Goal: Transaction & Acquisition: Subscribe to service/newsletter

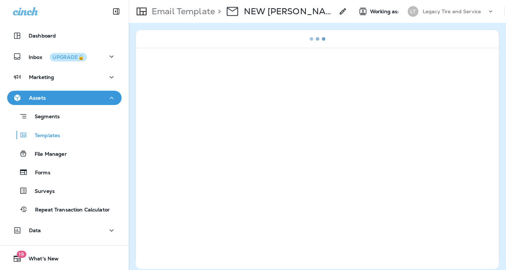
click at [446, 13] on p "Legacy Tire and Service" at bounding box center [452, 12] width 58 height 6
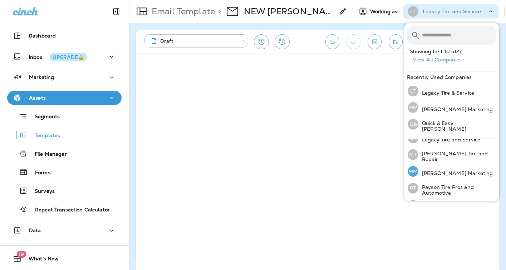
scroll to position [271, 0]
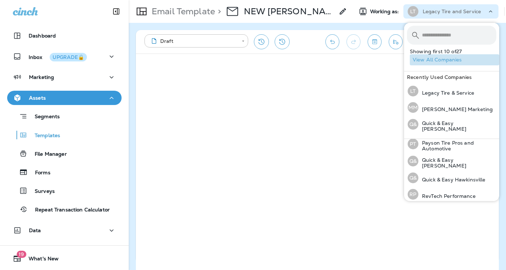
click at [437, 62] on button "View All Companies" at bounding box center [454, 59] width 89 height 11
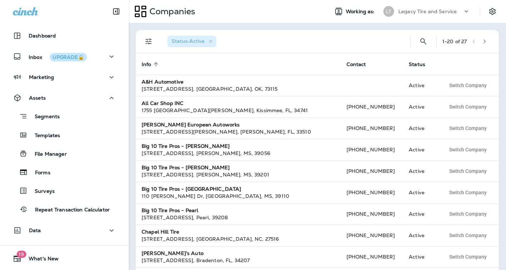
click at [454, 13] on p "Legacy Tire and Service" at bounding box center [428, 12] width 58 height 6
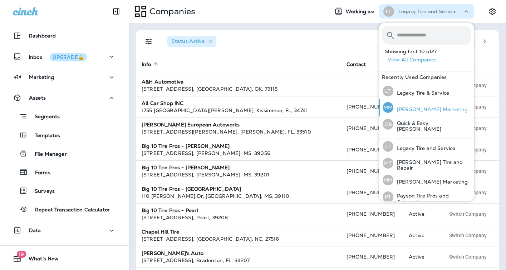
scroll to position [271, 0]
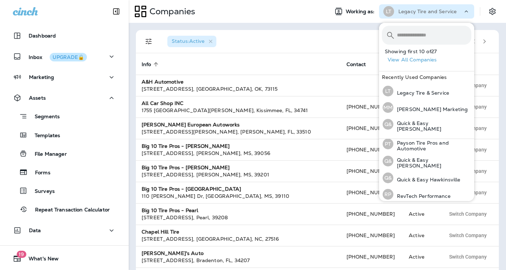
click at [301, 40] on div "Status : Active" at bounding box center [283, 41] width 243 height 23
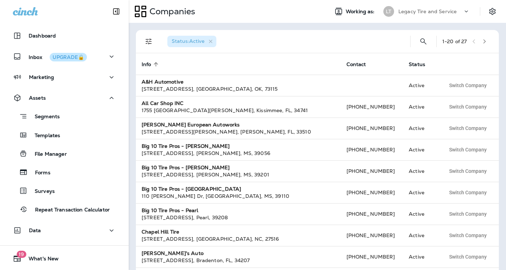
click at [439, 12] on p "Legacy Tire and Service" at bounding box center [428, 12] width 58 height 6
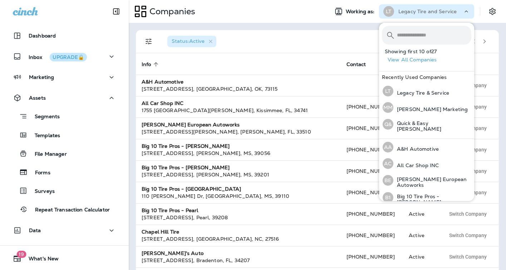
click at [429, 36] on input "text" at bounding box center [434, 35] width 74 height 19
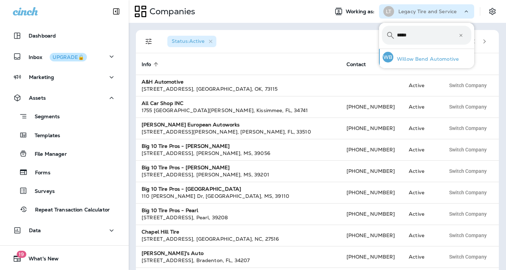
type input "*****"
click at [435, 60] on p "Willow Bend Automotive" at bounding box center [426, 59] width 65 height 6
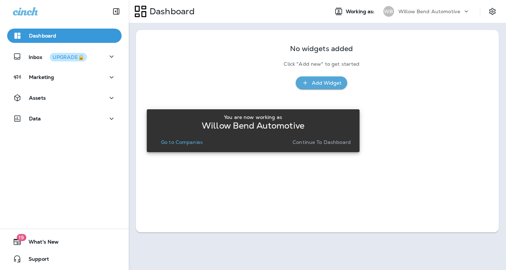
click at [182, 142] on p "Go to Companies" at bounding box center [182, 143] width 42 height 6
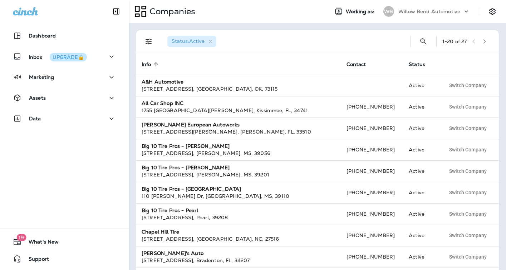
click at [439, 12] on p "Willow Bend Automotive" at bounding box center [430, 12] width 62 height 6
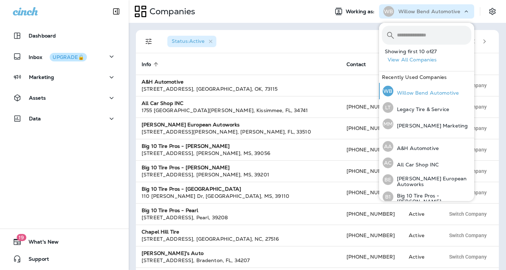
click at [414, 93] on p "Willow Bend Automotive" at bounding box center [426, 93] width 65 height 6
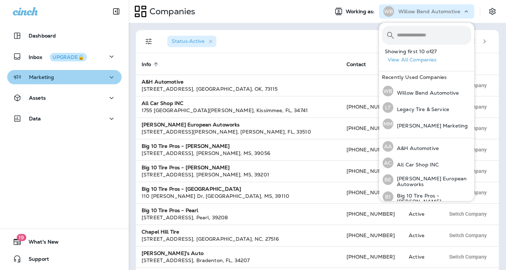
click at [50, 79] on p "Marketing" at bounding box center [41, 77] width 25 height 6
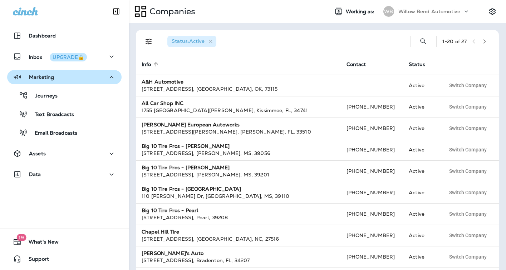
click at [50, 79] on p "Marketing" at bounding box center [41, 77] width 25 height 6
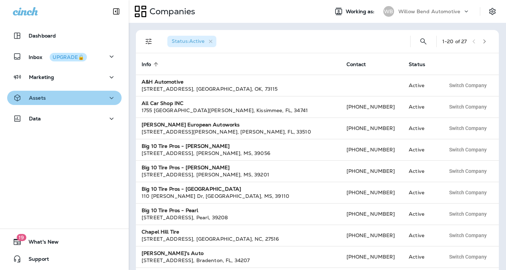
click at [55, 99] on div "Assets" at bounding box center [64, 98] width 103 height 9
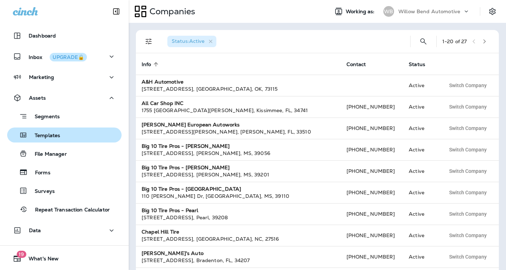
click at [63, 136] on div "Templates" at bounding box center [64, 135] width 109 height 11
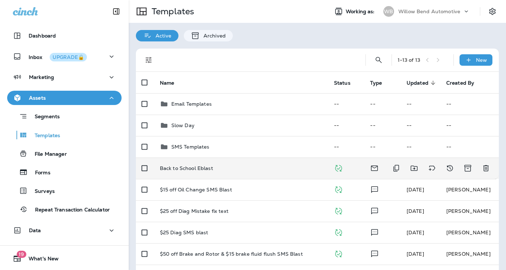
click at [201, 170] on p "Back to School Eblast" at bounding box center [186, 169] width 53 height 6
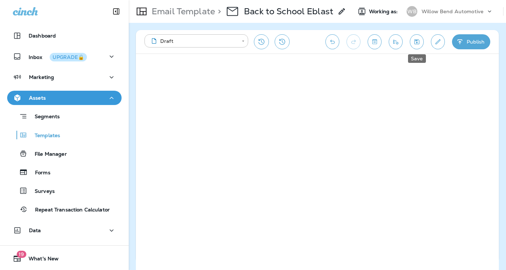
click at [420, 41] on icon "Save" at bounding box center [417, 41] width 8 height 7
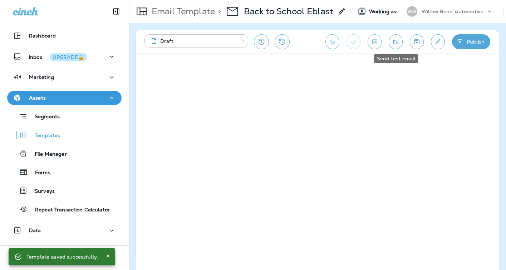
click at [396, 44] on icon "Send test email" at bounding box center [396, 42] width 5 height 5
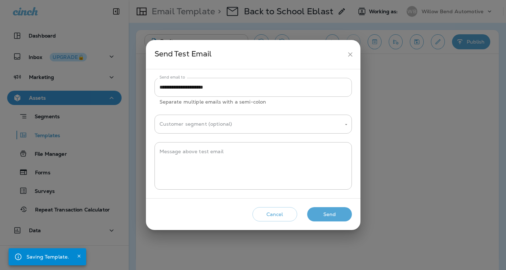
click at [234, 88] on input "**********" at bounding box center [253, 87] width 197 height 19
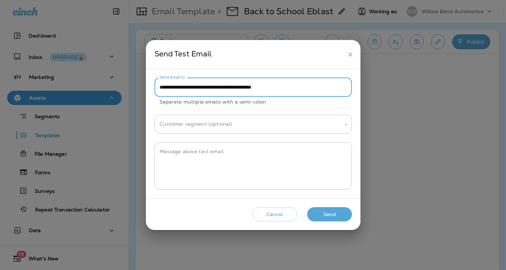
type input "**********"
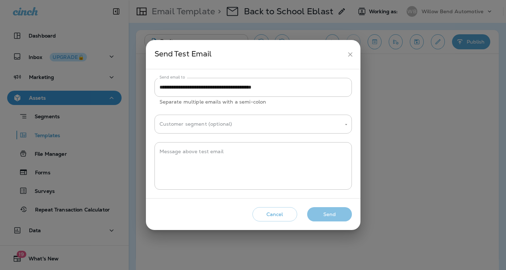
click at [334, 217] on button "Send" at bounding box center [329, 214] width 45 height 15
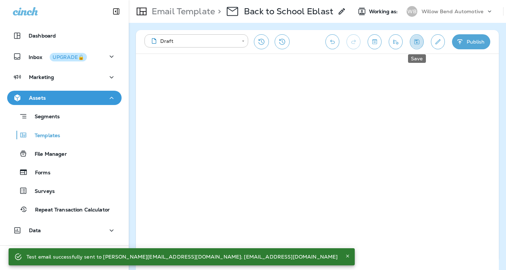
click at [414, 42] on icon "Save" at bounding box center [417, 41] width 8 height 7
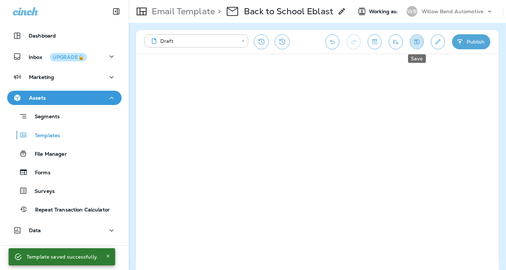
click at [418, 48] on button "Save" at bounding box center [417, 41] width 14 height 15
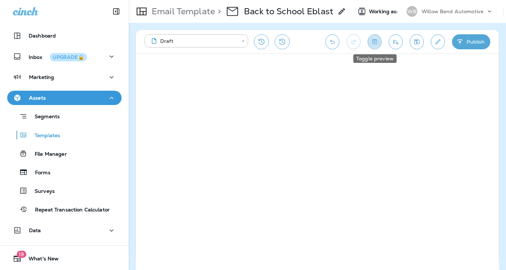
click at [377, 43] on icon "Toggle preview" at bounding box center [375, 41] width 8 height 7
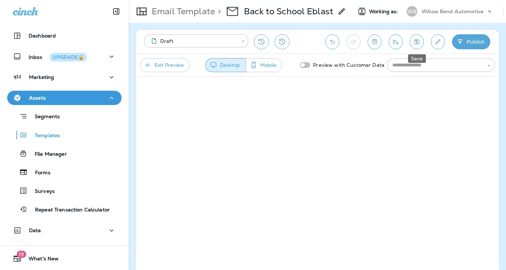
click at [413, 43] on icon "Save" at bounding box center [417, 41] width 8 height 7
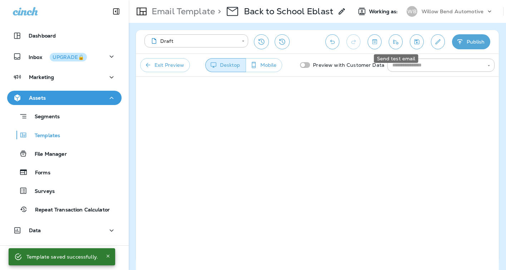
click at [397, 41] on icon "Send test email" at bounding box center [396, 41] width 8 height 7
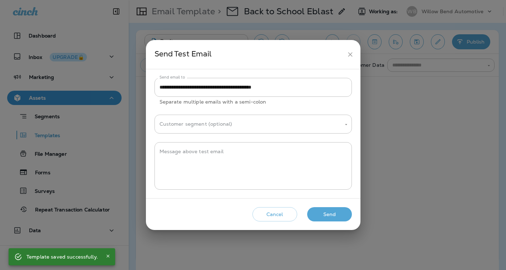
click at [332, 218] on button "Send" at bounding box center [329, 214] width 45 height 15
